Goal: Task Accomplishment & Management: Use online tool/utility

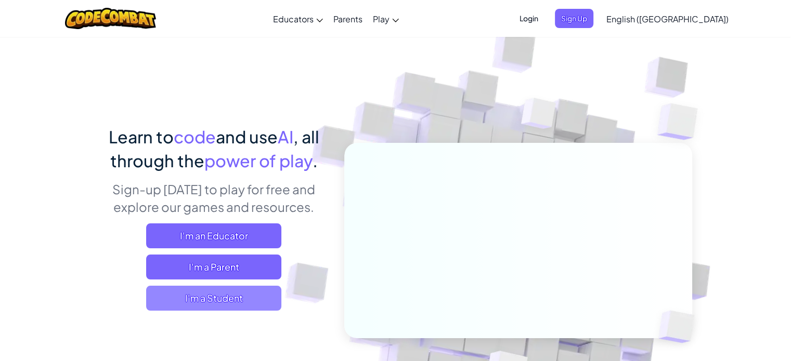
click at [239, 300] on span "I'm a Student" at bounding box center [213, 298] width 135 height 25
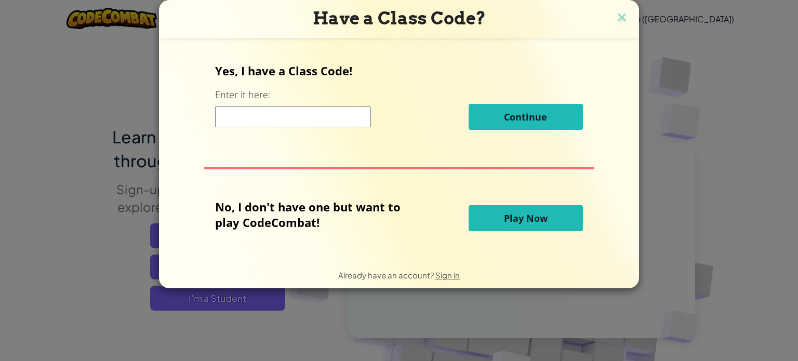
click at [507, 217] on span "Play Now" at bounding box center [526, 218] width 44 height 12
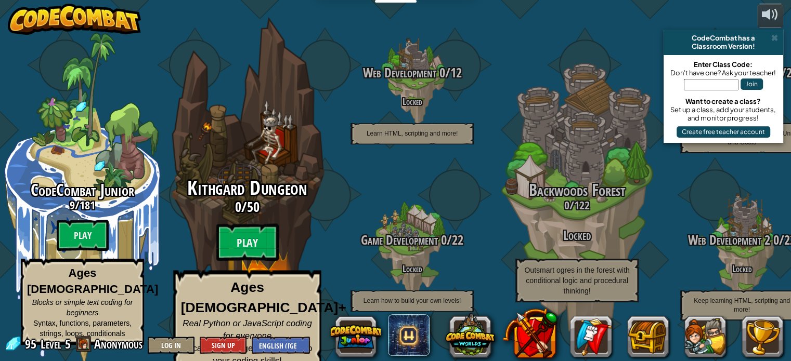
click at [270, 220] on div "Kithgard Dungeon 0 / 50 Play Ages [DEMOGRAPHIC_DATA]+ Real Python or JavaScript…" at bounding box center [247, 276] width 198 height 197
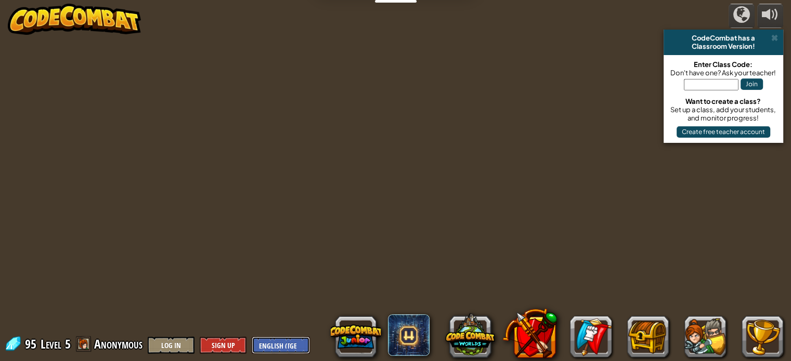
click at [285, 344] on select "English ([GEOGRAPHIC_DATA]) English ([GEOGRAPHIC_DATA]) 简体中文 繁體中文 русский españ…" at bounding box center [281, 345] width 58 height 17
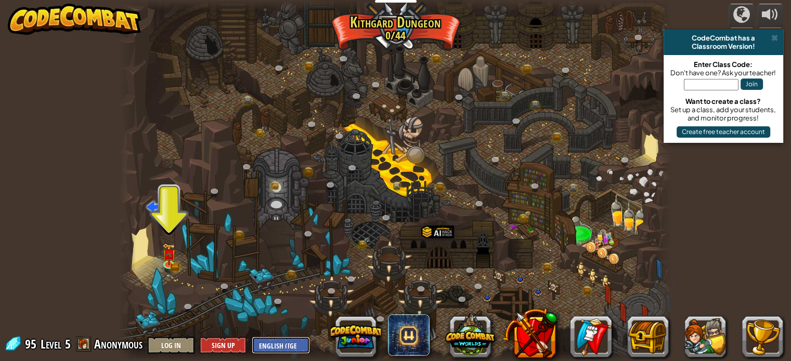
click at [285, 344] on select "English ([GEOGRAPHIC_DATA]) English ([GEOGRAPHIC_DATA]) 简体中文 繁體中文 русский españ…" at bounding box center [281, 345] width 58 height 17
select select "zh-HANS"
click at [252, 337] on select "English ([GEOGRAPHIC_DATA]) English ([GEOGRAPHIC_DATA]) 简体中文 繁體中文 русский españ…" at bounding box center [281, 345] width 58 height 17
select select "zh-HANS"
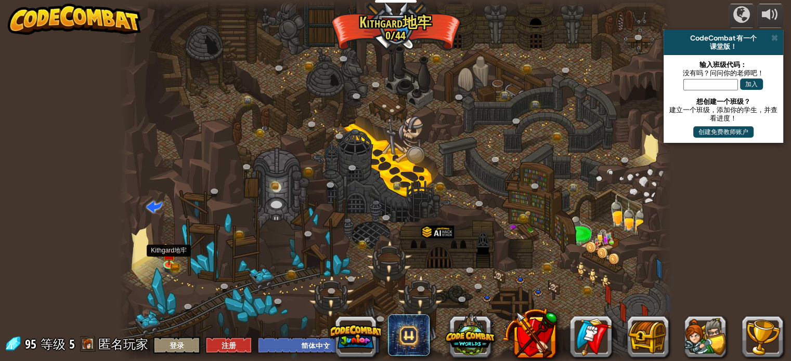
click at [171, 261] on img at bounding box center [169, 255] width 14 height 22
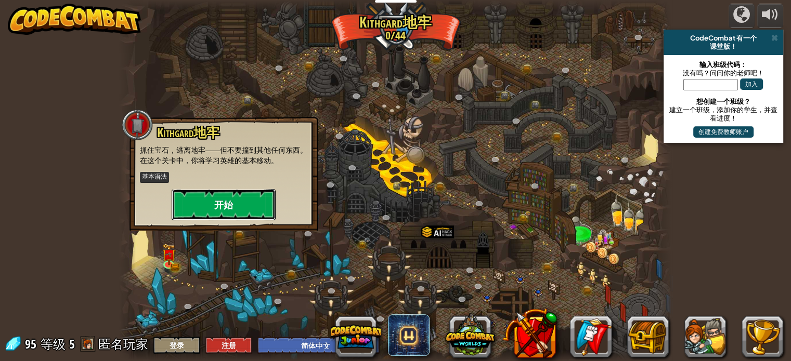
click at [216, 212] on button "开始" at bounding box center [224, 204] width 104 height 31
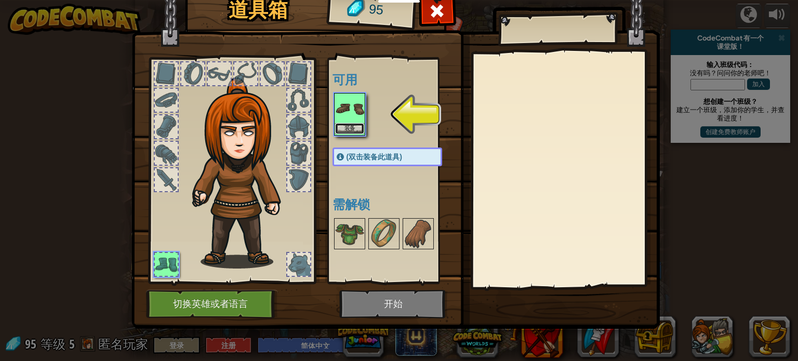
click at [351, 126] on button "装备" at bounding box center [349, 128] width 29 height 11
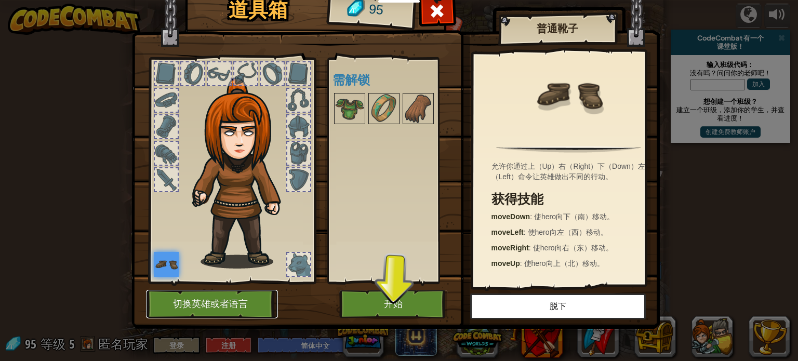
click at [244, 305] on button "切换英雄或者语言" at bounding box center [212, 304] width 132 height 29
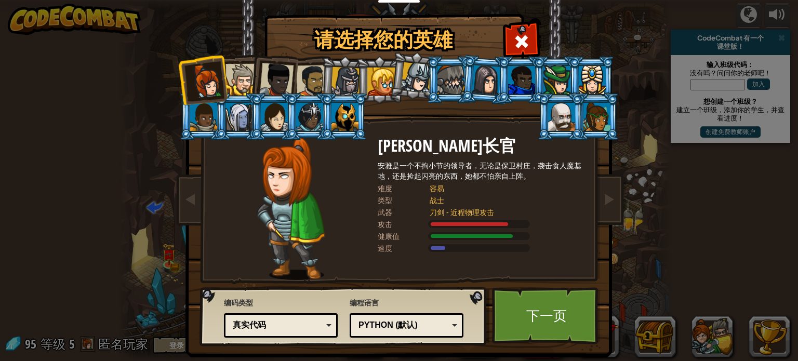
click at [273, 326] on div "真实代码" at bounding box center [278, 326] width 90 height 12
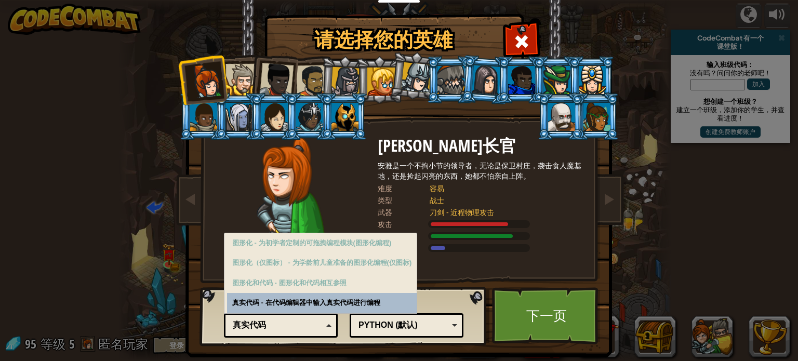
click at [273, 326] on div "真实代码" at bounding box center [278, 326] width 90 height 12
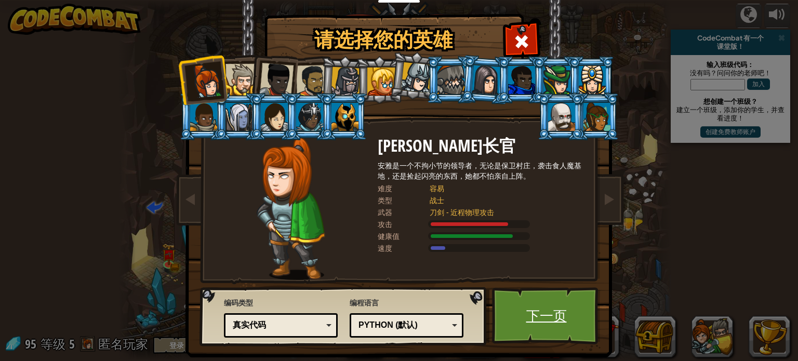
click at [547, 330] on link "下一页" at bounding box center [546, 315] width 109 height 57
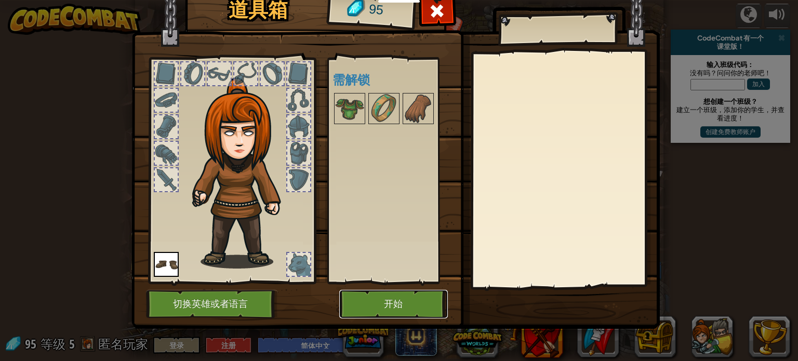
click at [414, 301] on button "开始" at bounding box center [393, 304] width 109 height 29
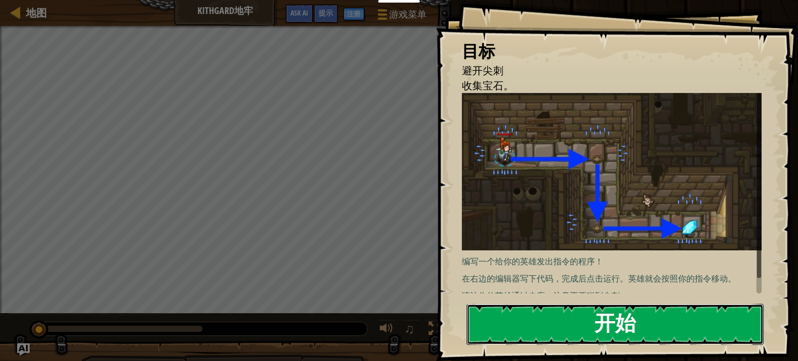
click at [610, 312] on button "开始" at bounding box center [615, 324] width 297 height 41
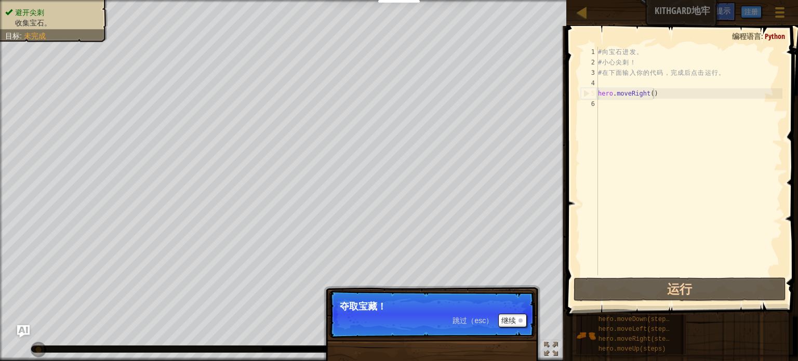
click at [654, 95] on div "# 向 宝 石 进 发 。 # 小 心 尖 刺 ！ # 在 下 面 输 入 你 的 代 码 ， 完 成 后 点 击 运 行 。 hero . moveRigh…" at bounding box center [689, 172] width 187 height 250
type textarea "hero.moveRight()"
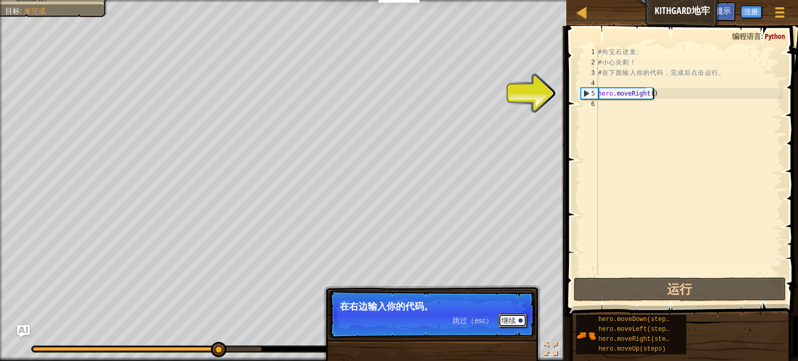
click at [509, 318] on button "继续" at bounding box center [513, 321] width 29 height 14
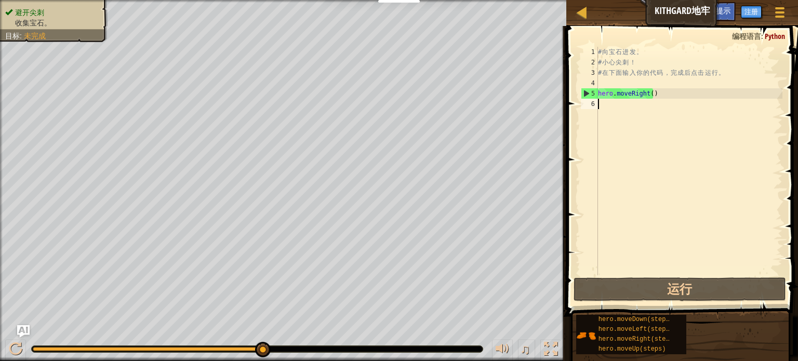
click at [623, 104] on div "# 向 宝 石 进 发 。 # 小 心 尖 刺 ！ # 在 下 面 输 入 你 的 代 码 ， 完 成 后 点 击 运 行 。 hero . moveRigh…" at bounding box center [689, 172] width 187 height 250
click at [649, 95] on div "# 向 宝 石 进 发 。 # 小 心 尖 刺 ！ # 在 下 面 输 入 你 的 代 码 ， 完 成 后 点 击 运 行 。 hero . moveRigh…" at bounding box center [689, 172] width 187 height 250
type textarea "hero.moveRight(1)"
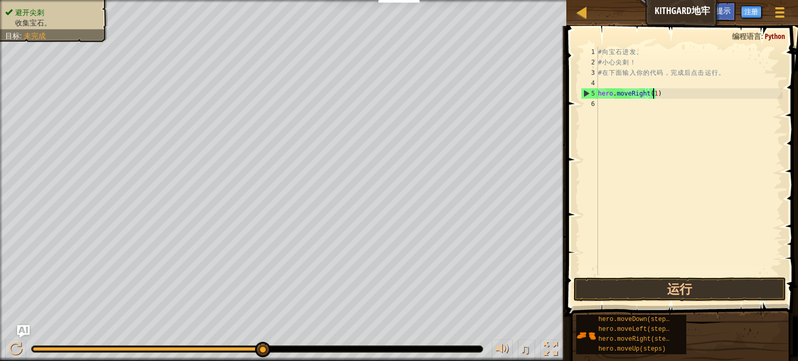
scroll to position [5, 4]
click at [628, 103] on div "# 向 宝 石 进 发 。 # 小 心 尖 刺 ！ # 在 下 面 输 入 你 的 代 码 ， 完 成 后 点 击 运 行 。 hero . moveRigh…" at bounding box center [689, 172] width 187 height 250
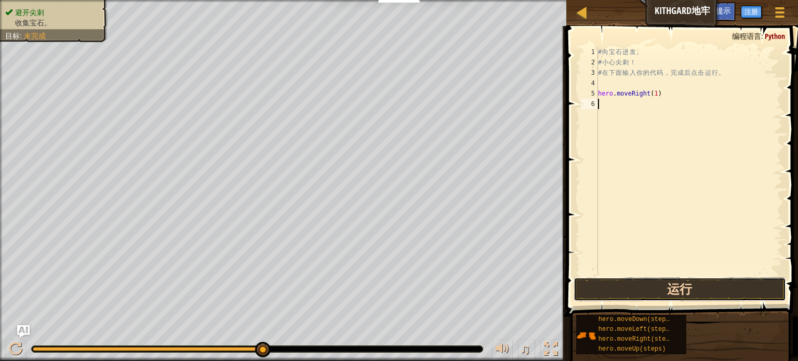
click at [648, 289] on button "运行" at bounding box center [680, 290] width 213 height 24
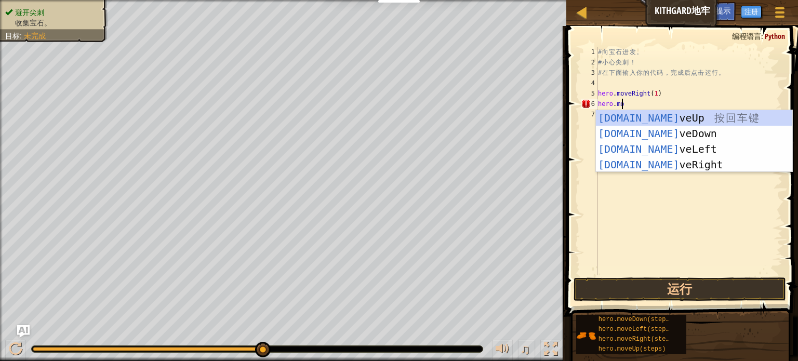
type textarea "hero.mov"
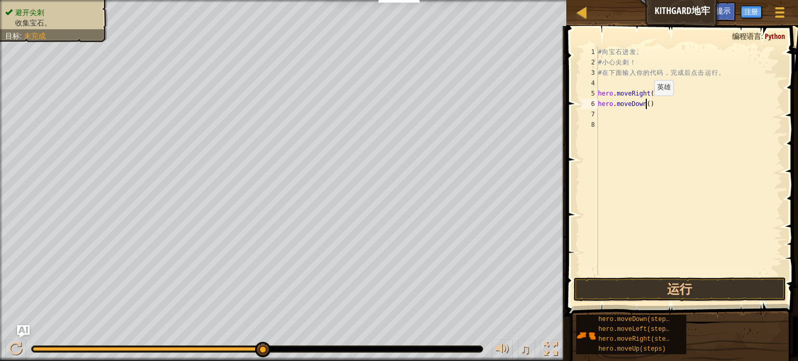
click at [646, 106] on div "# 向 宝 石 进 发 。 # 小 心 尖 刺 ！ # 在 下 面 输 入 你 的 代 码 ， 完 成 后 点 击 运 行 。 hero . moveRigh…" at bounding box center [689, 172] width 187 height 250
type textarea "hero.moveDown(1)"
click at [618, 113] on div "# 向 宝 石 进 发 。 # 小 心 尖 刺 ！ # 在 下 面 输 入 你 的 代 码 ， 完 成 后 点 击 运 行 。 hero . moveRigh…" at bounding box center [689, 172] width 187 height 250
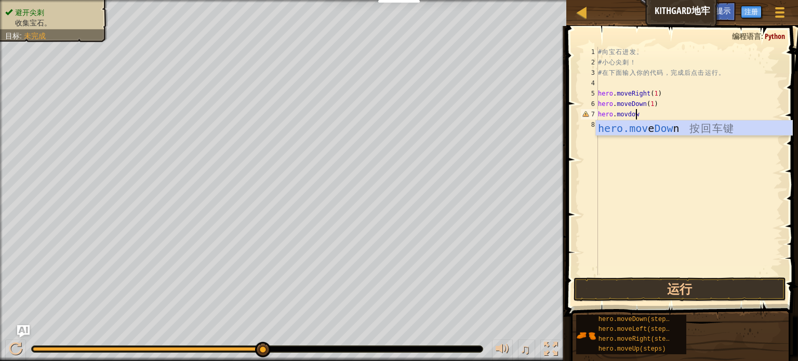
scroll to position [5, 3]
type textarea "hero.movdown"
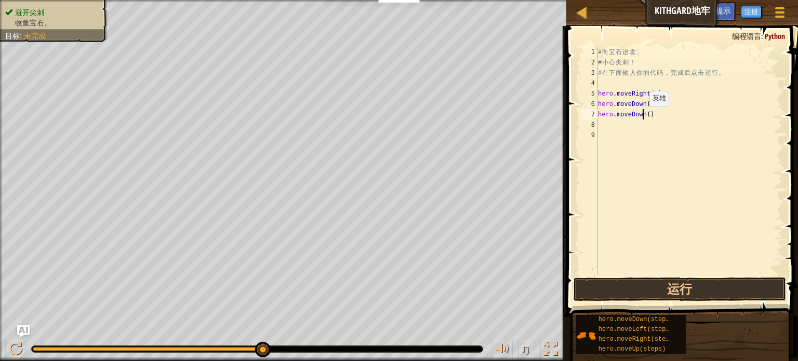
click at [641, 116] on div "# 向 宝 石 进 发 。 # 小 心 尖 刺 ！ # 在 下 面 输 入 你 的 代 码 ， 完 成 后 点 击 运 行 。 hero . moveRigh…" at bounding box center [689, 172] width 187 height 250
type textarea "h"
type textarea "he"
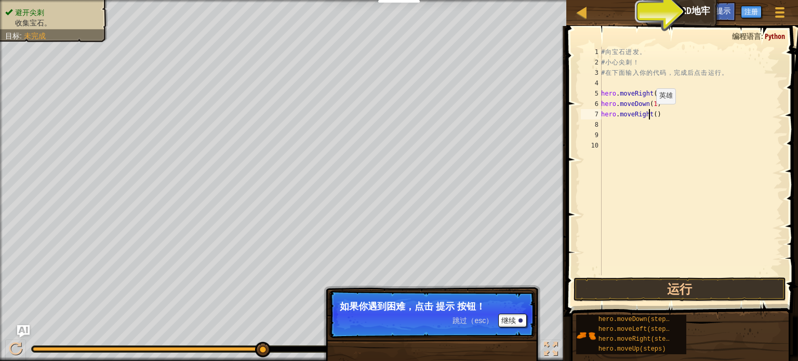
click at [651, 114] on div "# 向 宝 石 进 发 。 # 小 心 尖 刺 ！ # 在 下 面 输 入 你 的 代 码 ， 完 成 后 点 击 运 行 。 hero . moveRigh…" at bounding box center [690, 172] width 183 height 250
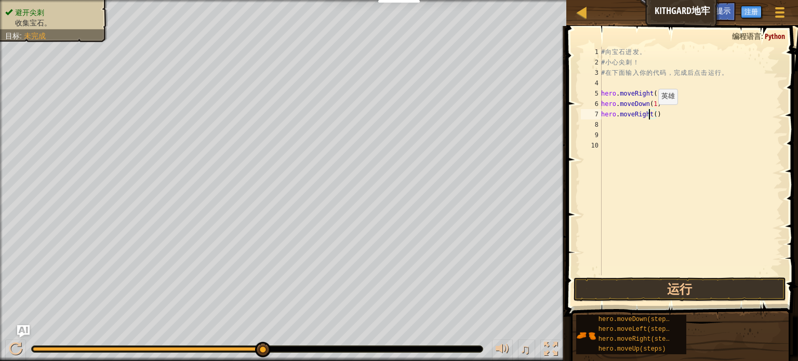
click at [653, 114] on div "# 向 宝 石 进 发 。 # 小 心 尖 刺 ！ # 在 下 面 输 入 你 的 代 码 ， 完 成 后 点 击 运 行 。 hero . moveRigh…" at bounding box center [690, 172] width 183 height 250
type textarea "hero.moveRight(1)"
click at [667, 287] on button "运行" at bounding box center [680, 290] width 213 height 24
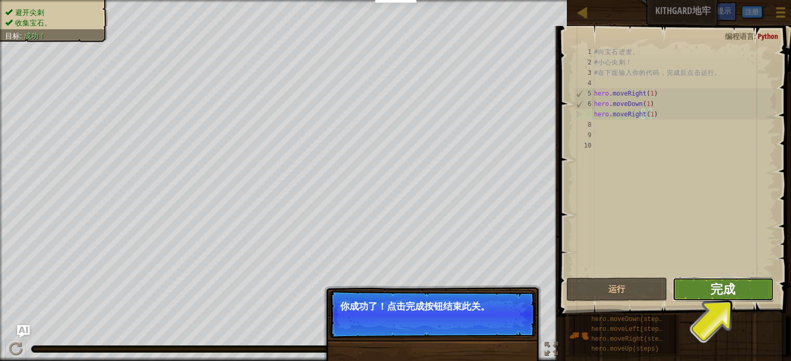
click at [717, 295] on button "完成" at bounding box center [722, 290] width 101 height 24
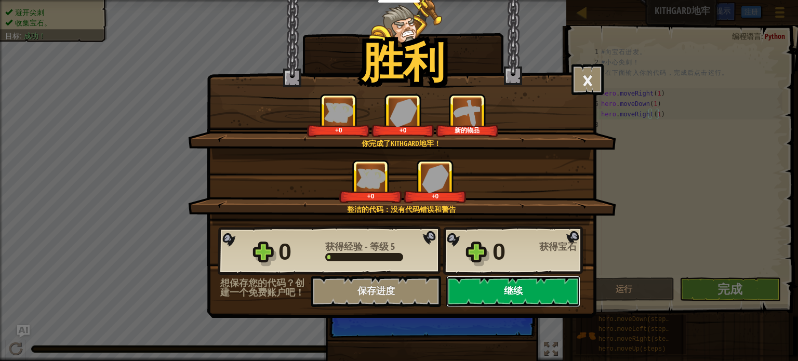
click at [531, 289] on button "继续" at bounding box center [514, 291] width 134 height 31
select select "zh-HANS"
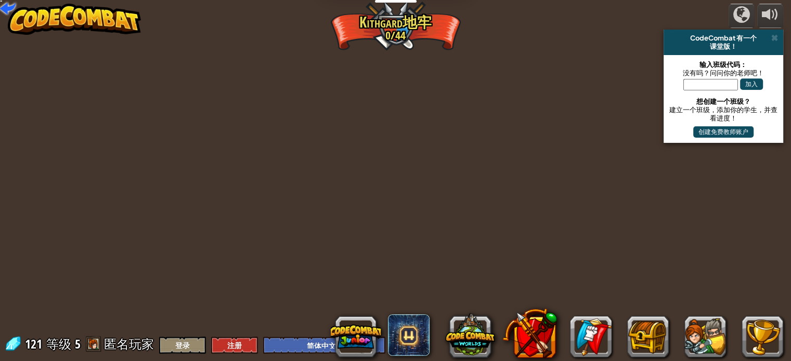
select select "zh-HANS"
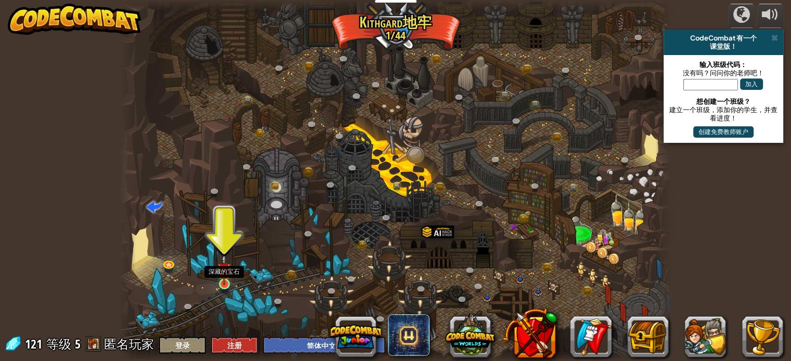
click at [228, 281] on img at bounding box center [224, 269] width 14 height 31
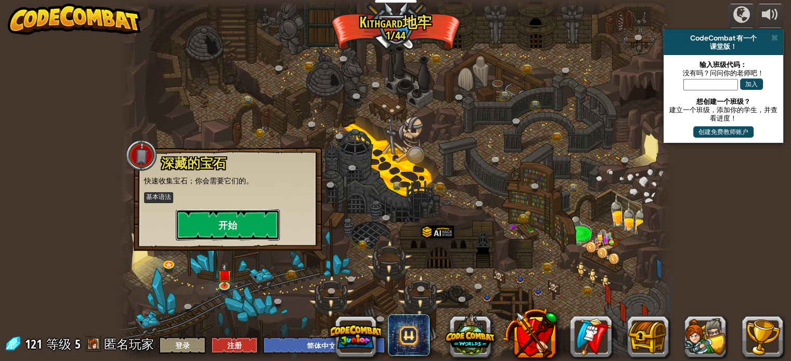
click at [245, 228] on button "开始" at bounding box center [228, 224] width 104 height 31
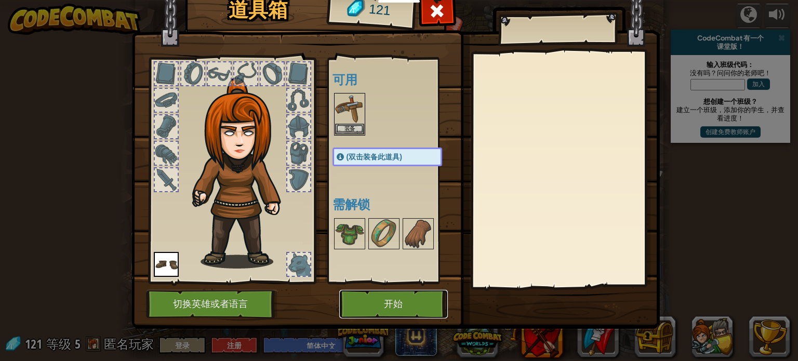
click at [382, 295] on button "开始" at bounding box center [393, 304] width 109 height 29
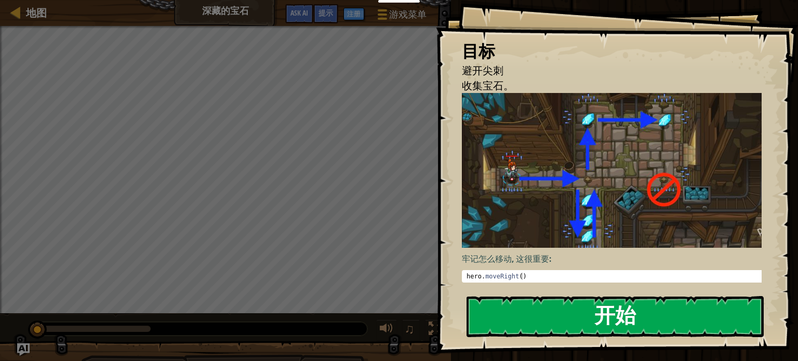
click at [582, 309] on button "开始" at bounding box center [615, 316] width 297 height 41
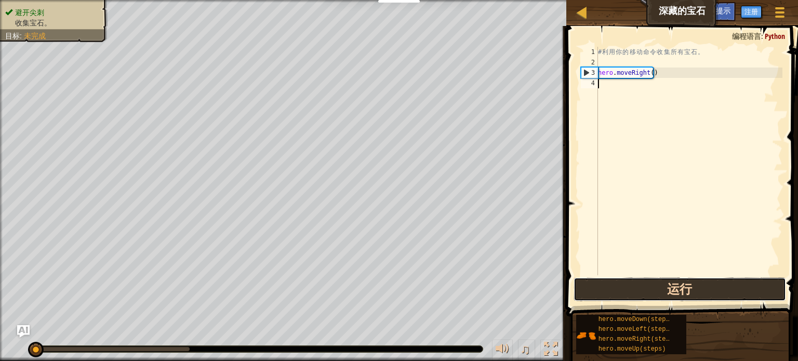
click at [651, 282] on button "运行" at bounding box center [680, 290] width 213 height 24
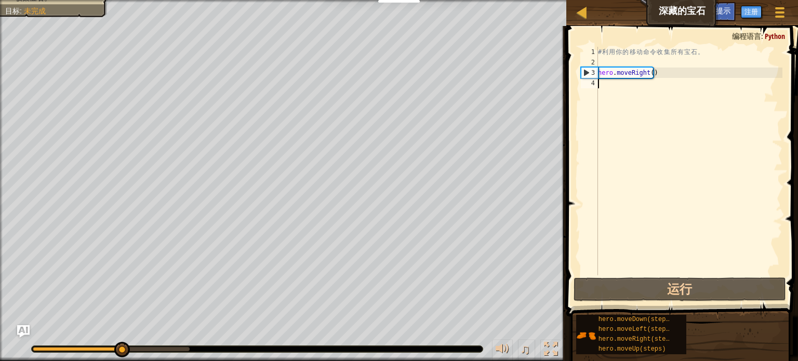
click at [609, 89] on div "# 利 用 你 的 移 动 命 令 收 集 所 有 宝 石 。 hero . moveRight ( )" at bounding box center [689, 172] width 187 height 250
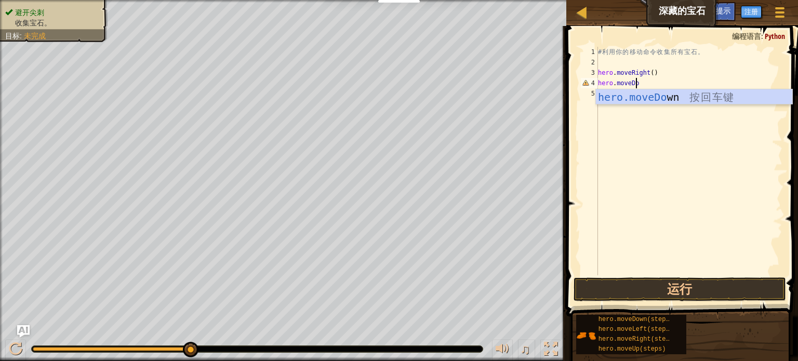
scroll to position [5, 3]
type textarea "hero.moveDown"
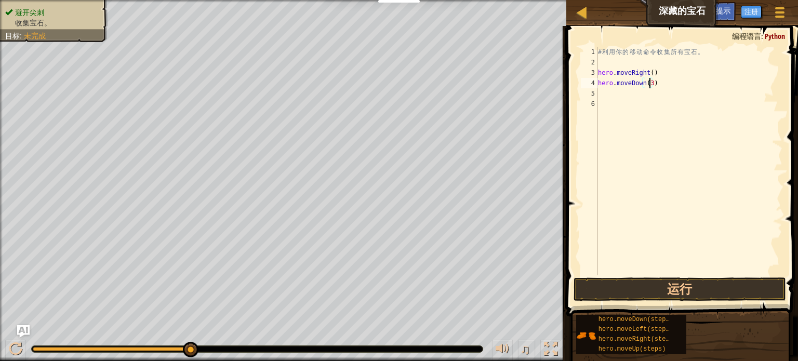
scroll to position [5, 4]
type textarea "hero.moveDown(3)"
click at [645, 284] on button "运行" at bounding box center [680, 290] width 213 height 24
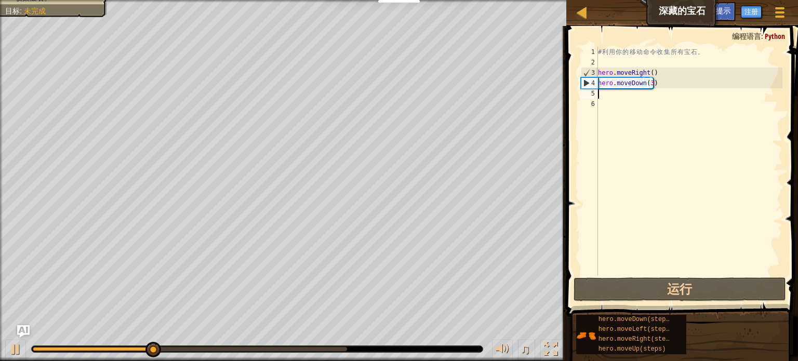
click at [618, 97] on div "# 利 用 你 的 移 动 命 令 收 集 所 有 宝 石 。 hero . moveRight ( ) hero . moveDown ( 3 )" at bounding box center [689, 172] width 187 height 250
type textarea "he"
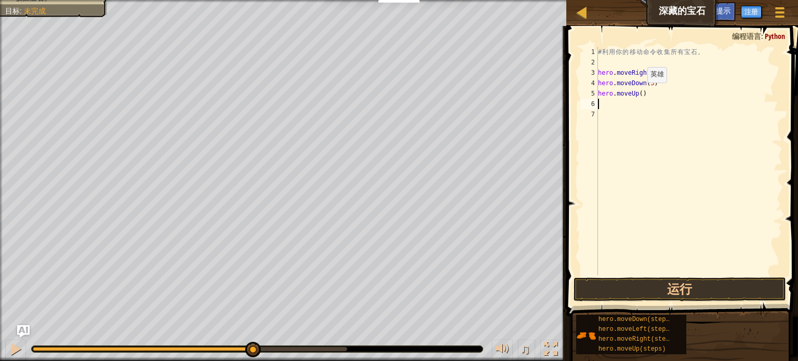
click at [639, 93] on div "# 利 用 你 的 移 动 命 令 收 集 所 有 宝 石 。 hero . moveRight ( ) hero . moveDown ( 3 ) hero…" at bounding box center [689, 172] width 187 height 250
click at [663, 287] on button "运行" at bounding box center [680, 290] width 213 height 24
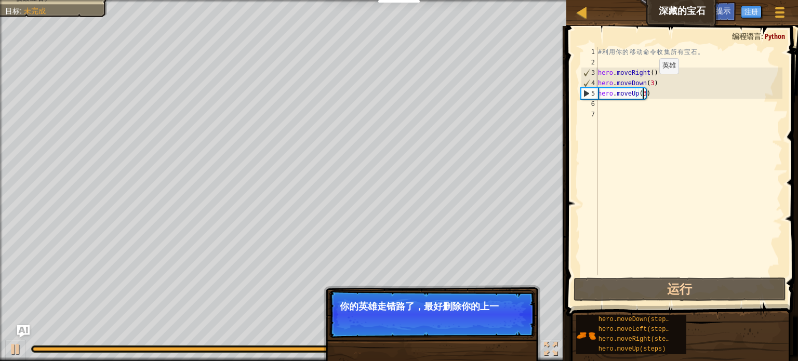
click at [651, 84] on div "# 利 用 你 的 移 动 命 令 收 集 所 有 宝 石 。 hero . moveRight ( ) hero . moveDown ( 3 ) hero…" at bounding box center [689, 172] width 187 height 250
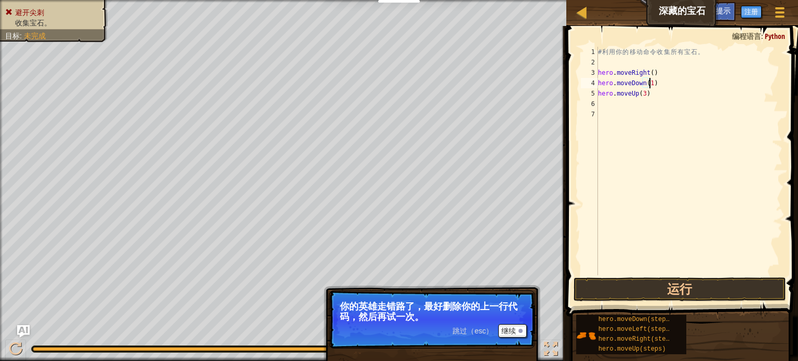
scroll to position [5, 4]
click at [667, 295] on button "运行" at bounding box center [680, 290] width 213 height 24
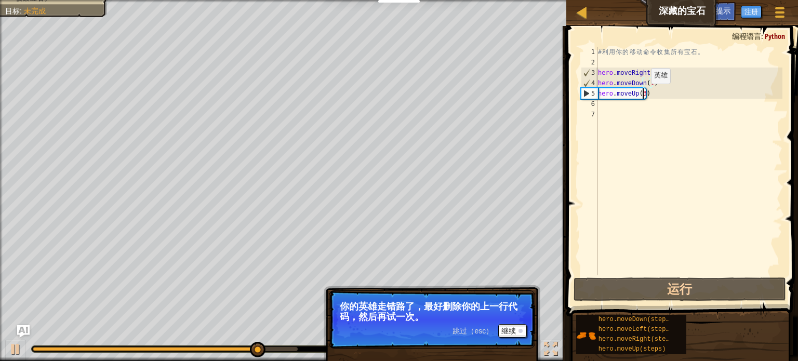
click at [643, 94] on div "# 利 用 你 的 移 动 命 令 收 集 所 有 宝 石 。 hero . moveRight ( ) hero . moveDown ( 1 ) hero…" at bounding box center [689, 172] width 187 height 250
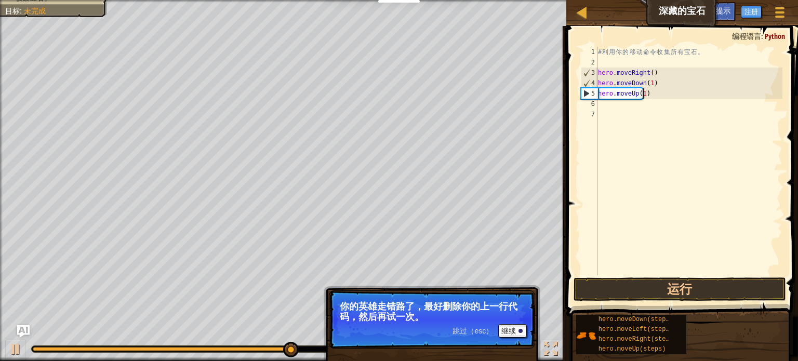
scroll to position [5, 3]
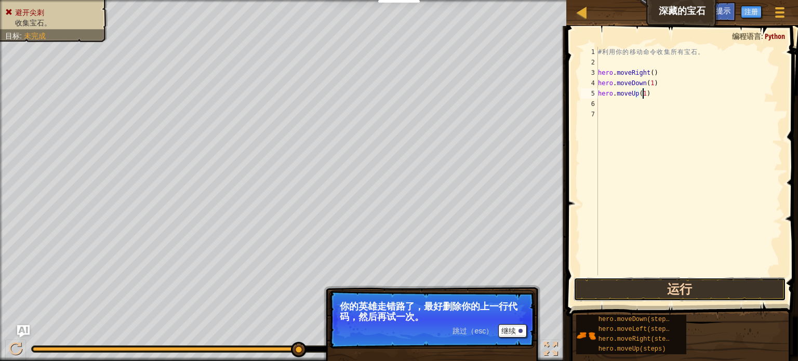
click at [677, 286] on button "运行" at bounding box center [680, 290] width 213 height 24
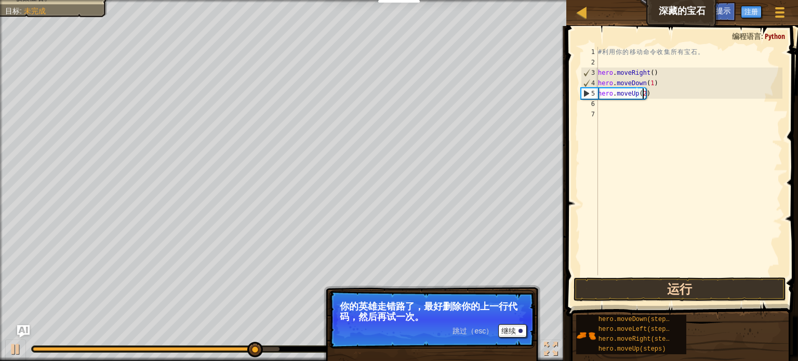
type textarea "hero.moveUp(2)"
click at [677, 289] on button "运行" at bounding box center [680, 290] width 213 height 24
